Goal: Task Accomplishment & Management: Manage account settings

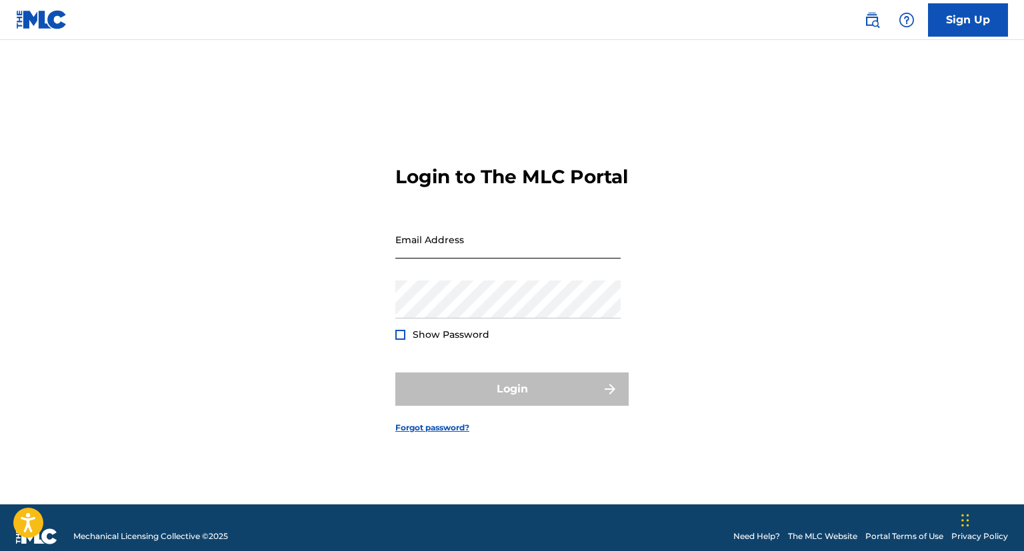
drag, startPoint x: 0, startPoint y: 0, endPoint x: 513, endPoint y: 260, distance: 575.5
click at [513, 259] on input "Email Address" at bounding box center [507, 240] width 225 height 38
type input "[EMAIL_ADDRESS][DOMAIN_NAME]"
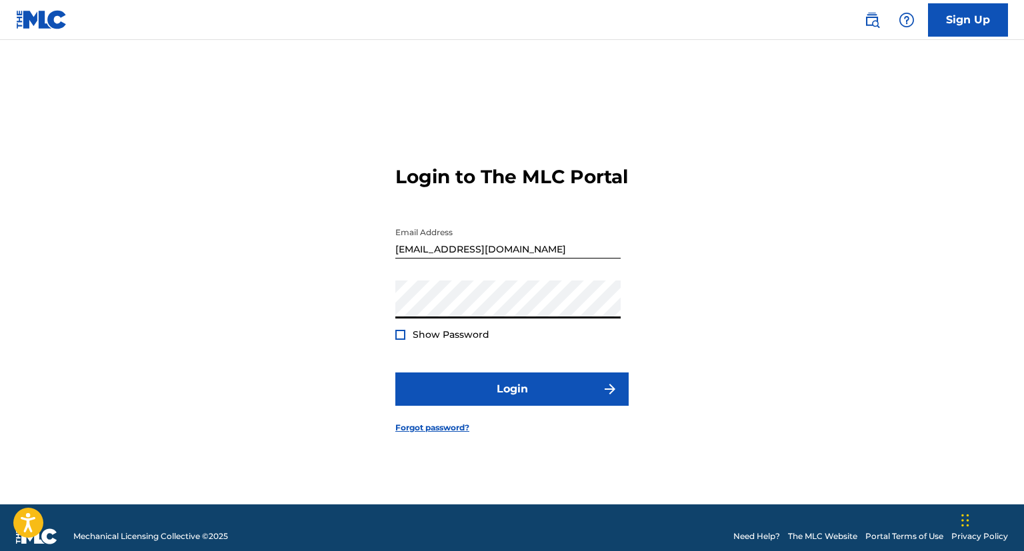
click at [395, 373] on button "Login" at bounding box center [511, 389] width 233 height 33
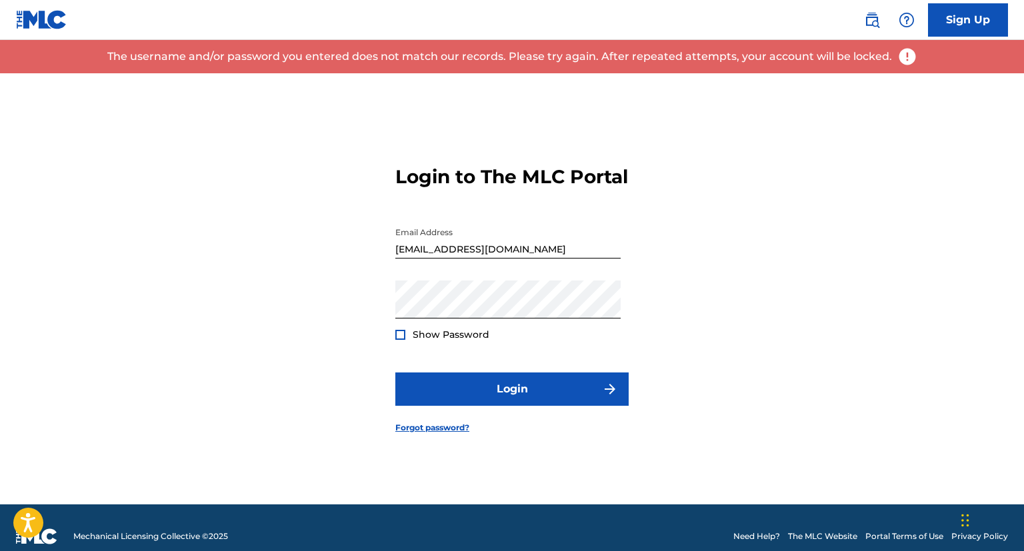
click at [452, 341] on span "Show Password" at bounding box center [451, 335] width 77 height 12
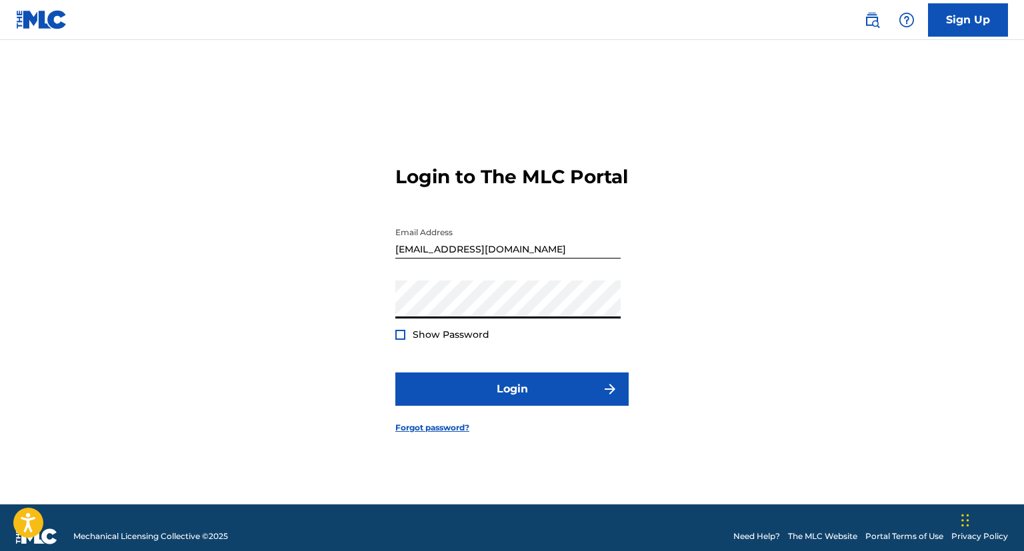
click at [395, 373] on button "Login" at bounding box center [511, 389] width 233 height 33
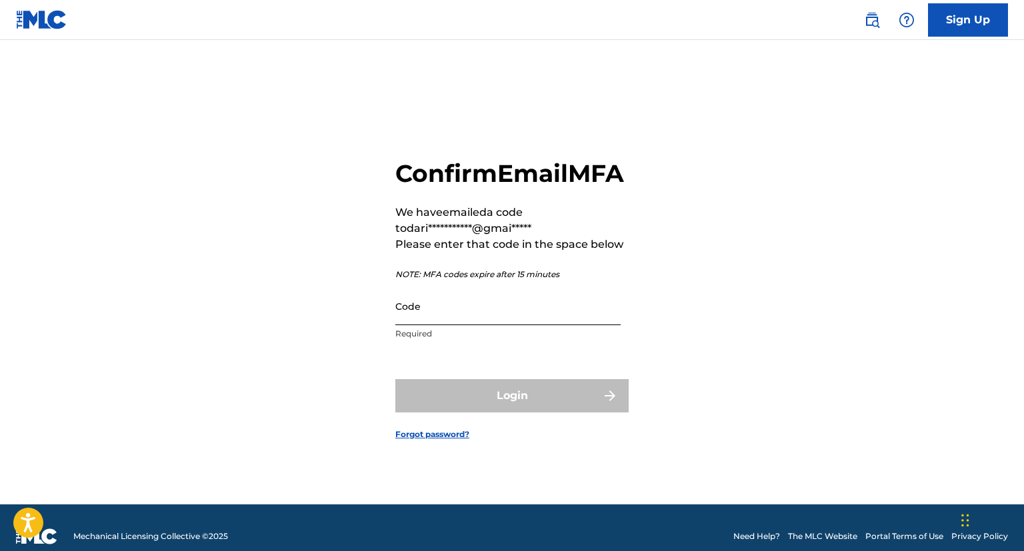
click at [421, 313] on input "Code" at bounding box center [507, 306] width 225 height 38
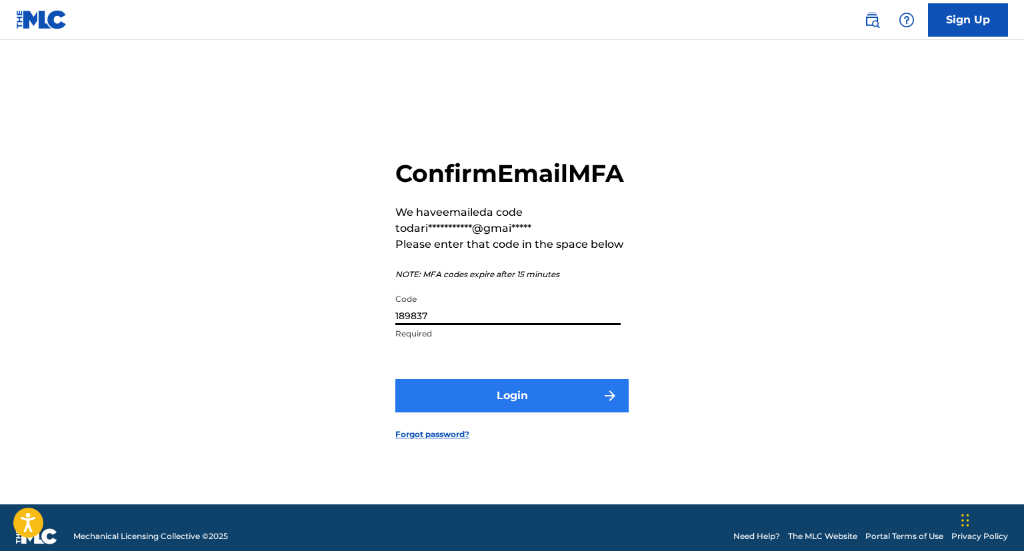
type input "189837"
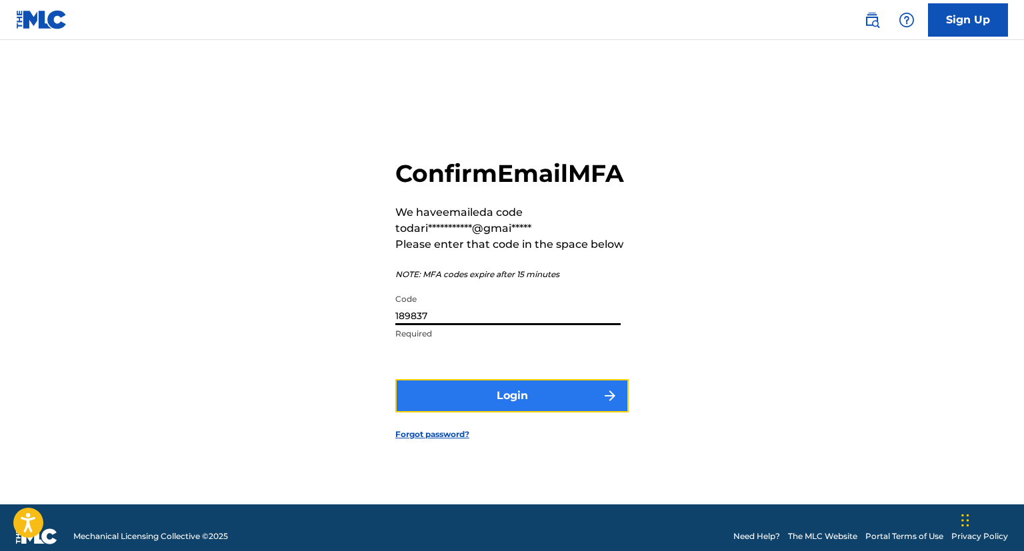
click at [544, 413] on button "Login" at bounding box center [511, 395] width 233 height 33
